Goal: Navigation & Orientation: Find specific page/section

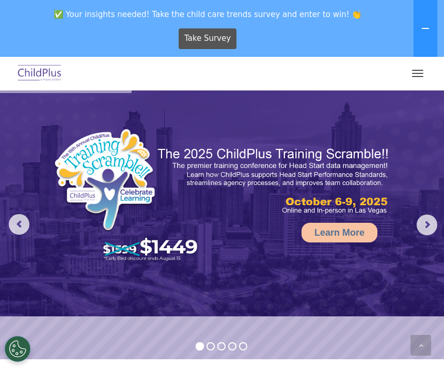
scroll to position [592, 0]
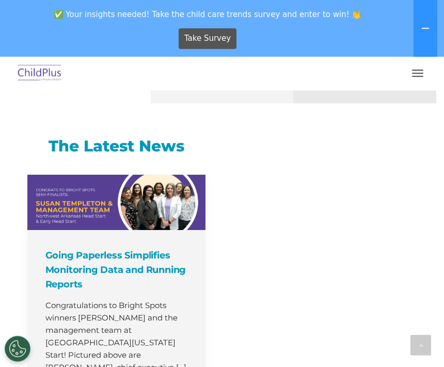
select select "MEDIUM"
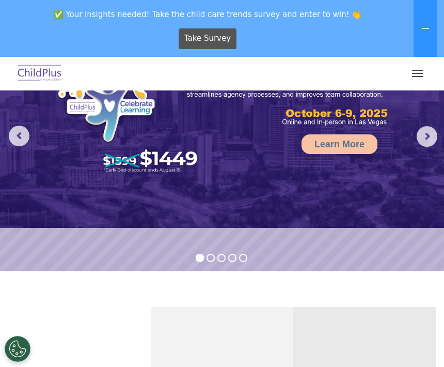
scroll to position [0, 0]
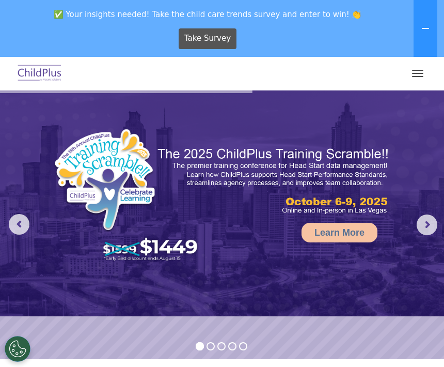
click at [416, 73] on span "button" at bounding box center [417, 73] width 11 height 1
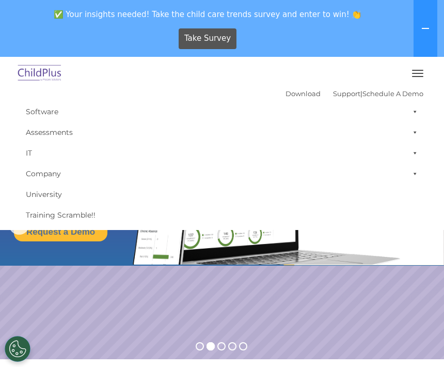
click at [418, 56] on button at bounding box center [426, 28] width 24 height 57
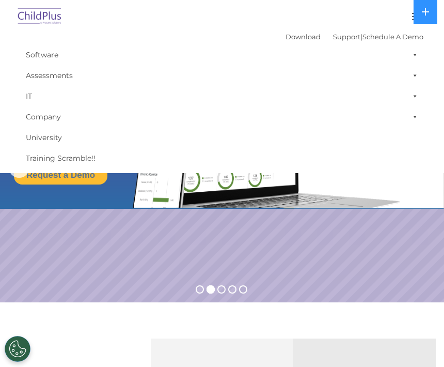
click at [228, 100] on link "IT" at bounding box center [222, 96] width 403 height 21
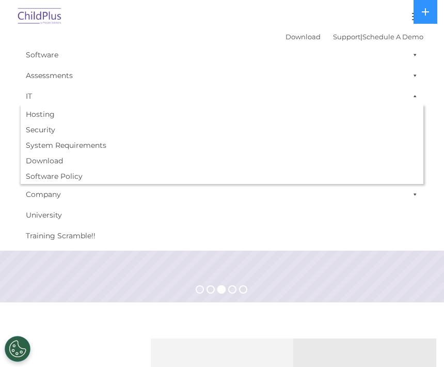
click at [423, 6] on button at bounding box center [426, 12] width 24 height 24
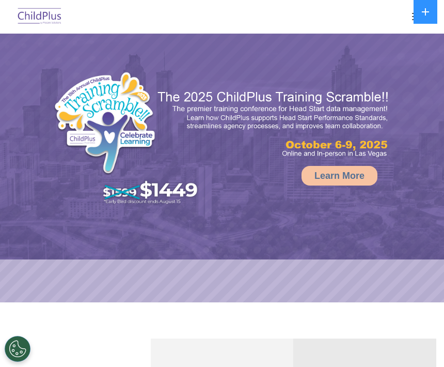
select select "MEDIUM"
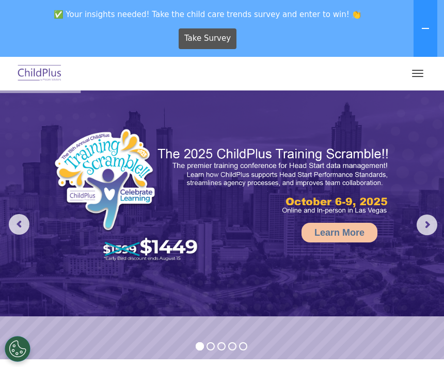
click at [42, 74] on img at bounding box center [40, 73] width 49 height 24
click at [52, 68] on img at bounding box center [40, 73] width 49 height 24
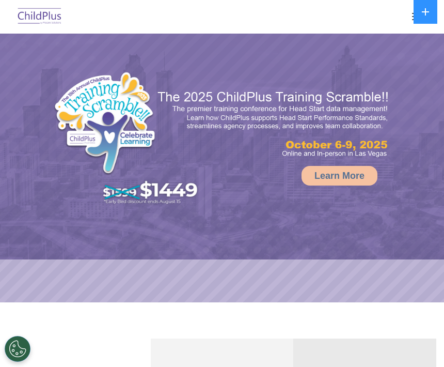
select select "MEDIUM"
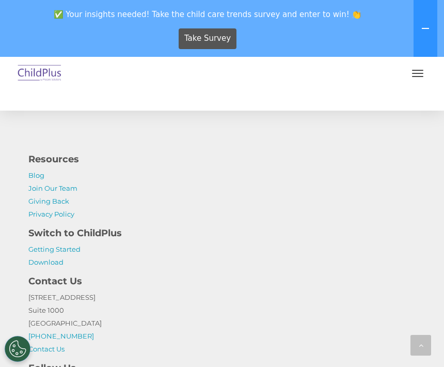
scroll to position [1245, 0]
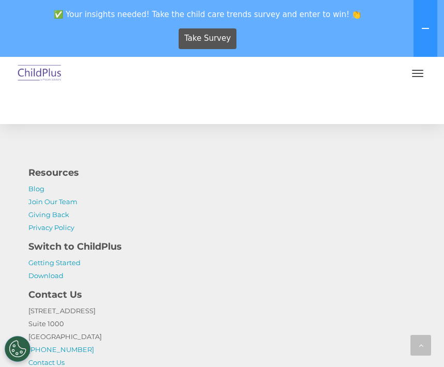
click at [423, 65] on button "button" at bounding box center [418, 73] width 22 height 17
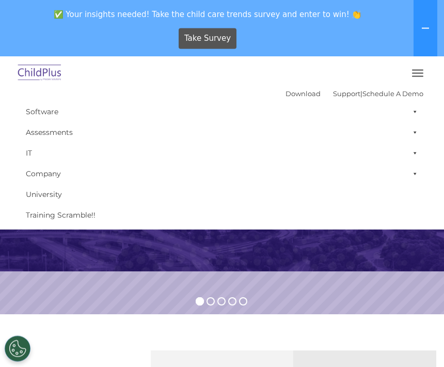
scroll to position [0, 0]
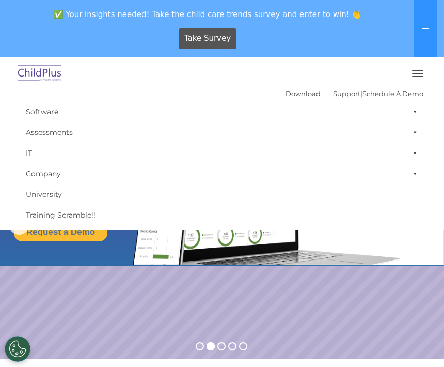
click at [47, 113] on link "Software" at bounding box center [222, 111] width 403 height 21
